Goal: Find specific page/section: Find specific page/section

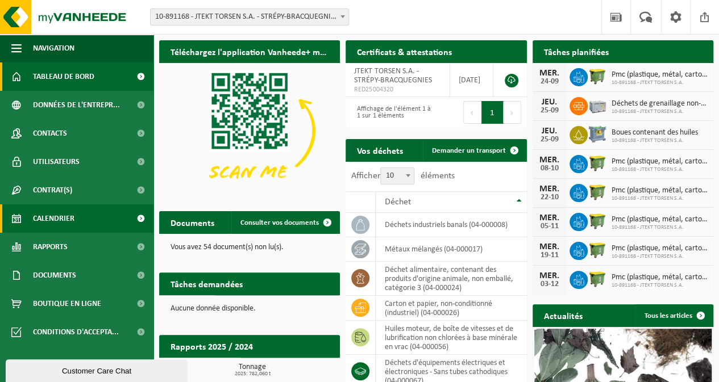
click at [65, 222] on span "Calendrier" at bounding box center [53, 219] width 41 height 28
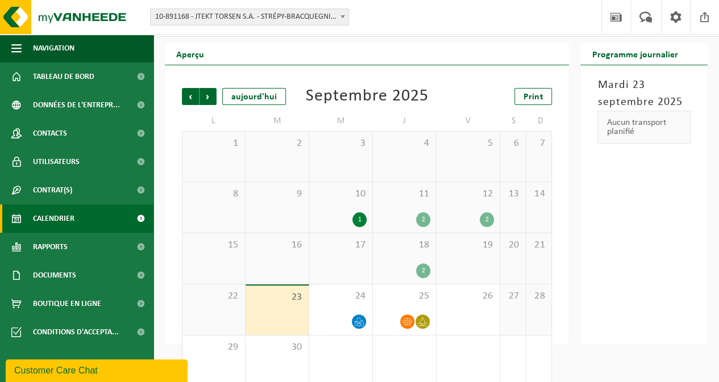
scroll to position [48, 0]
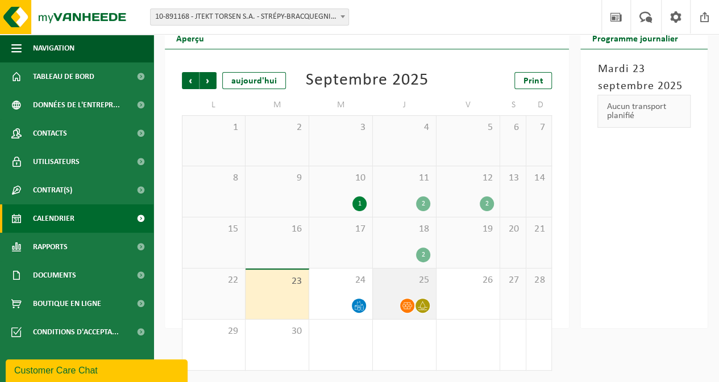
click at [416, 305] on span at bounding box center [422, 306] width 14 height 14
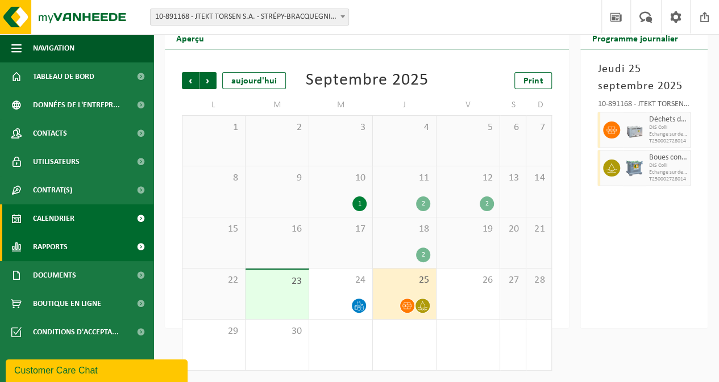
click at [45, 246] on span "Rapports" at bounding box center [50, 247] width 35 height 28
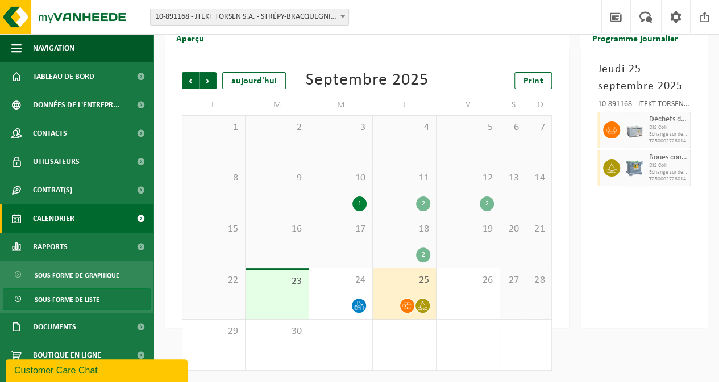
click at [77, 297] on span "Sous forme de liste" at bounding box center [67, 300] width 65 height 22
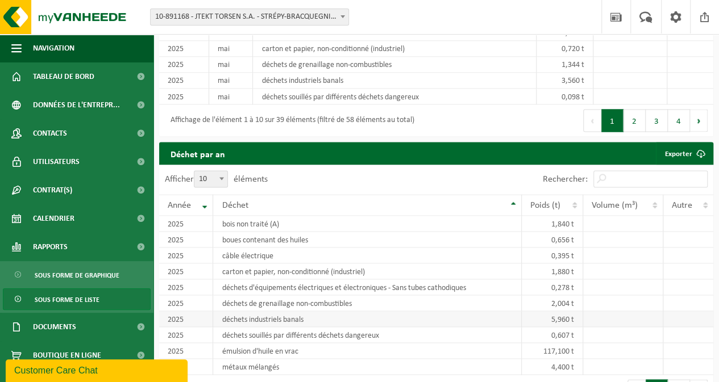
scroll to position [1023, 0]
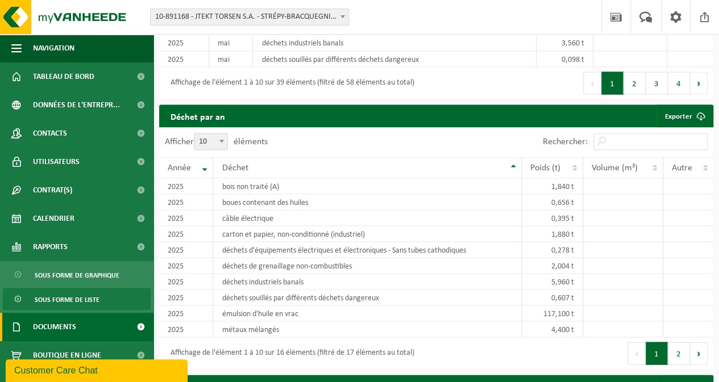
click at [65, 328] on span "Documents" at bounding box center [54, 327] width 43 height 28
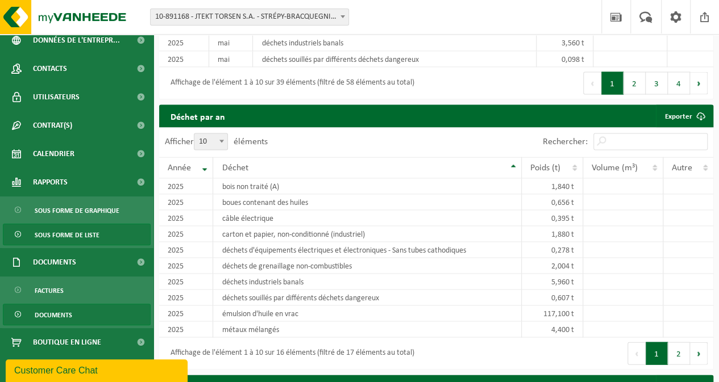
scroll to position [67, 0]
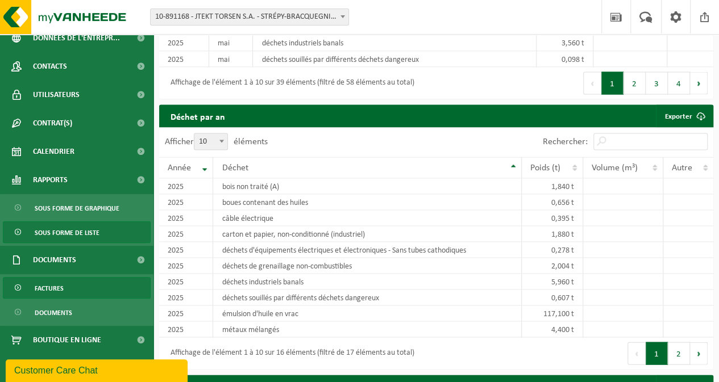
click at [51, 284] on span "Factures" at bounding box center [49, 289] width 29 height 22
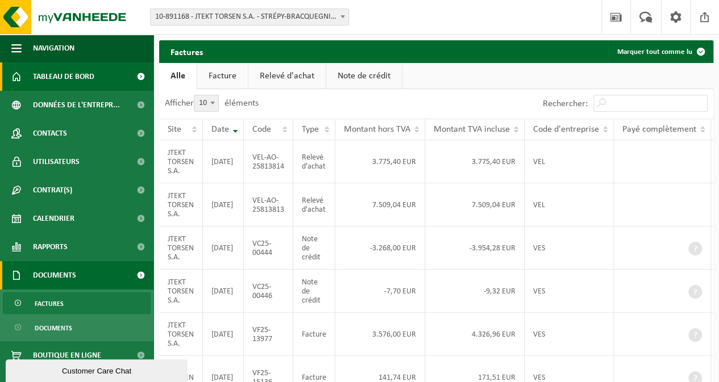
click at [67, 72] on span "Tableau de bord" at bounding box center [63, 77] width 61 height 28
